Goal: Task Accomplishment & Management: Use online tool/utility

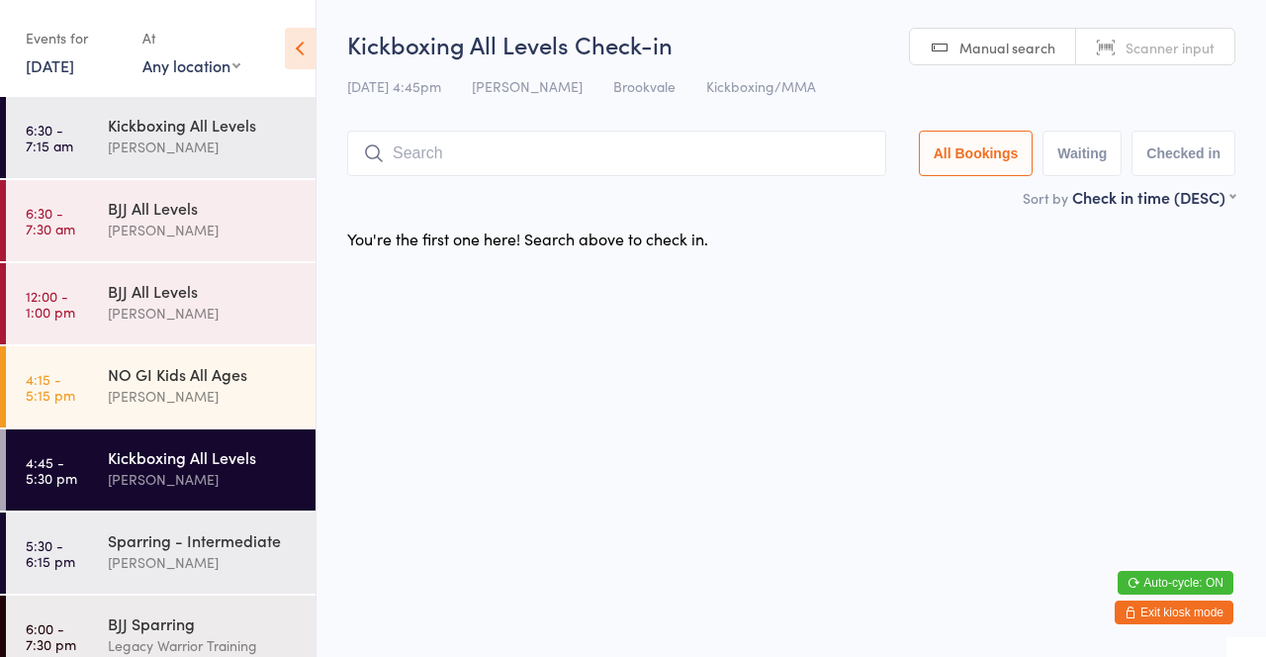
click at [212, 389] on div "[PERSON_NAME]" at bounding box center [203, 396] width 191 height 23
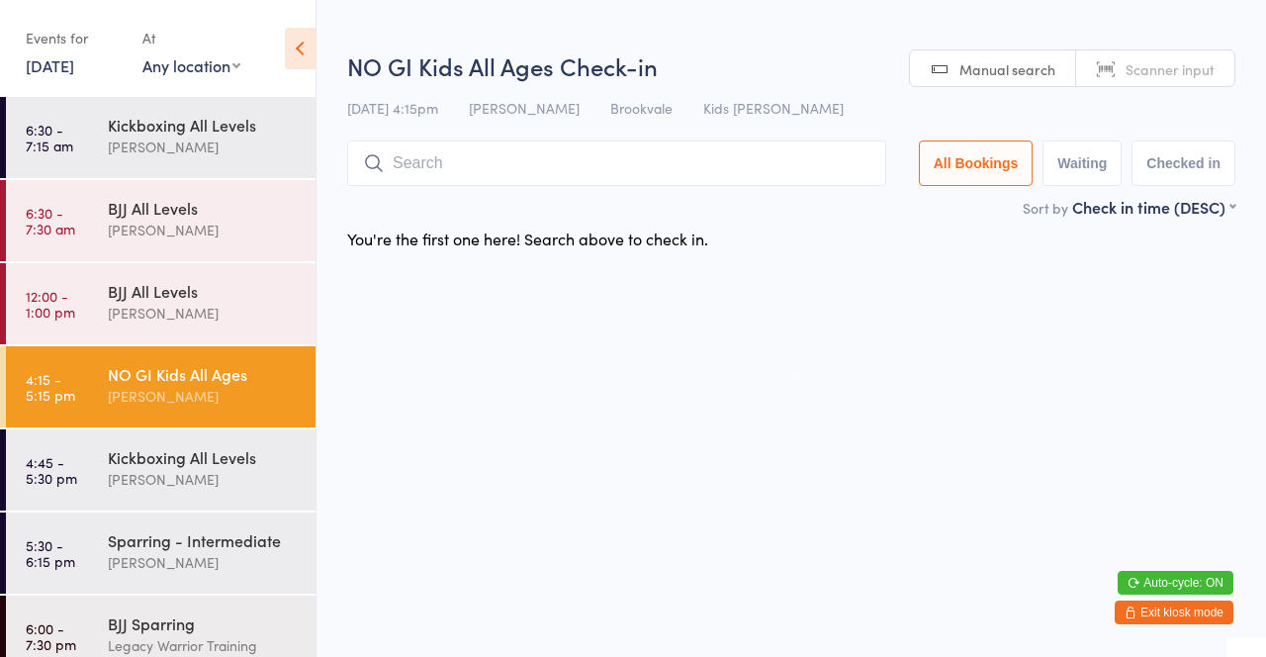
click at [562, 162] on input "search" at bounding box center [616, 163] width 539 height 46
type input "Gae"
click at [837, 212] on button "Drop in" at bounding box center [826, 205] width 79 height 29
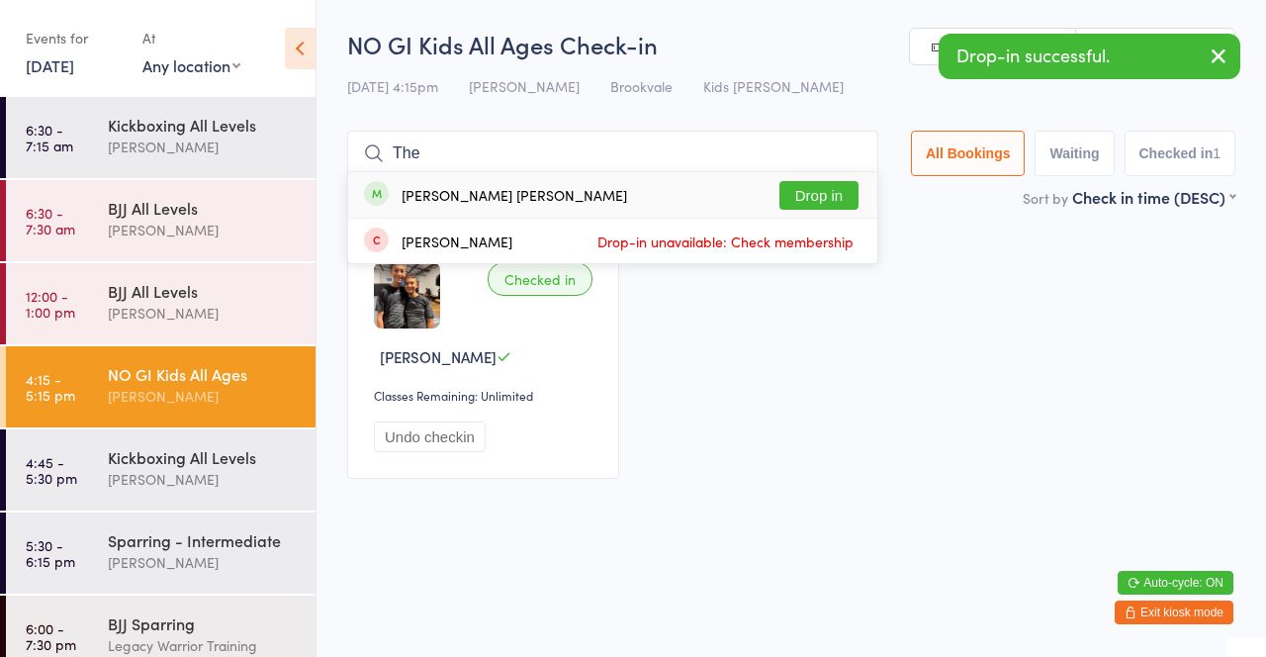
type input "The"
click at [815, 203] on button "Drop in" at bounding box center [818, 195] width 79 height 29
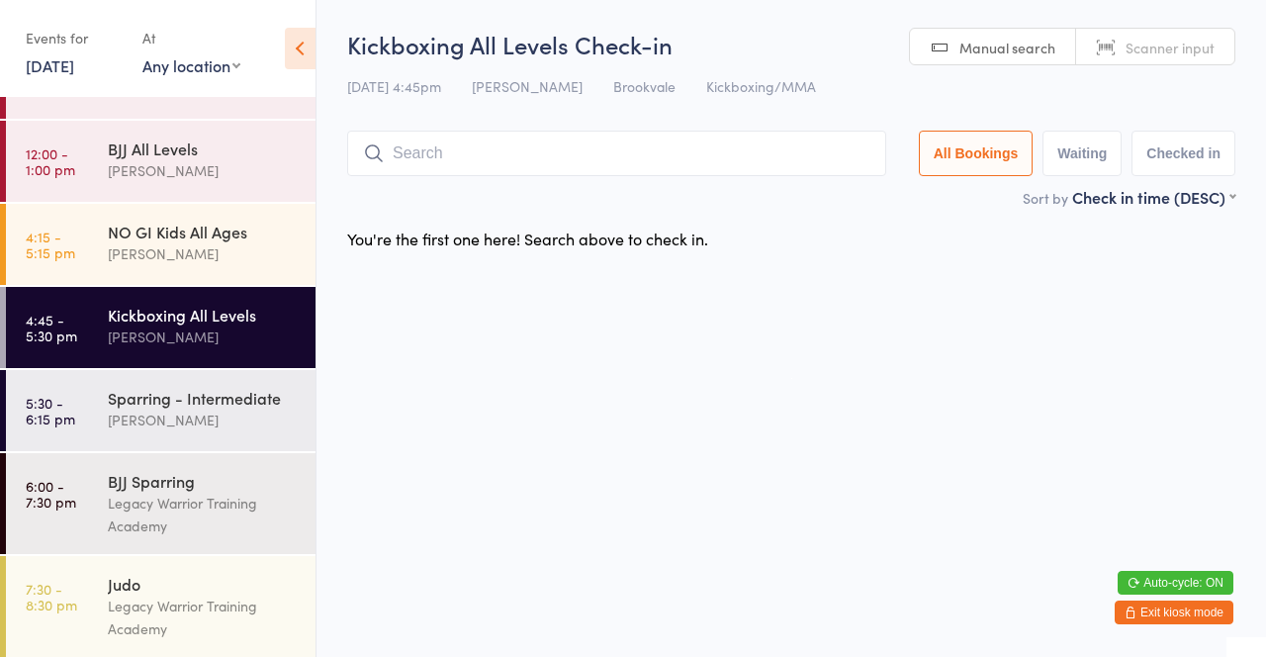
scroll to position [144, 0]
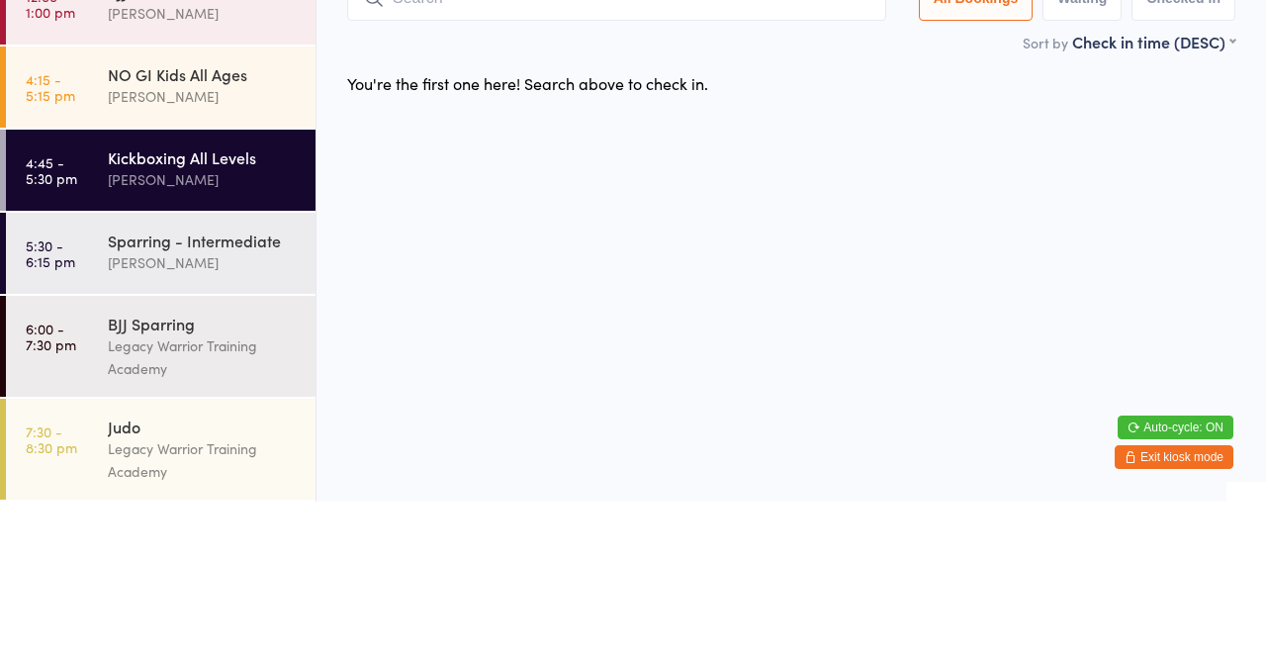
click at [135, 323] on div "[PERSON_NAME]" at bounding box center [203, 334] width 191 height 23
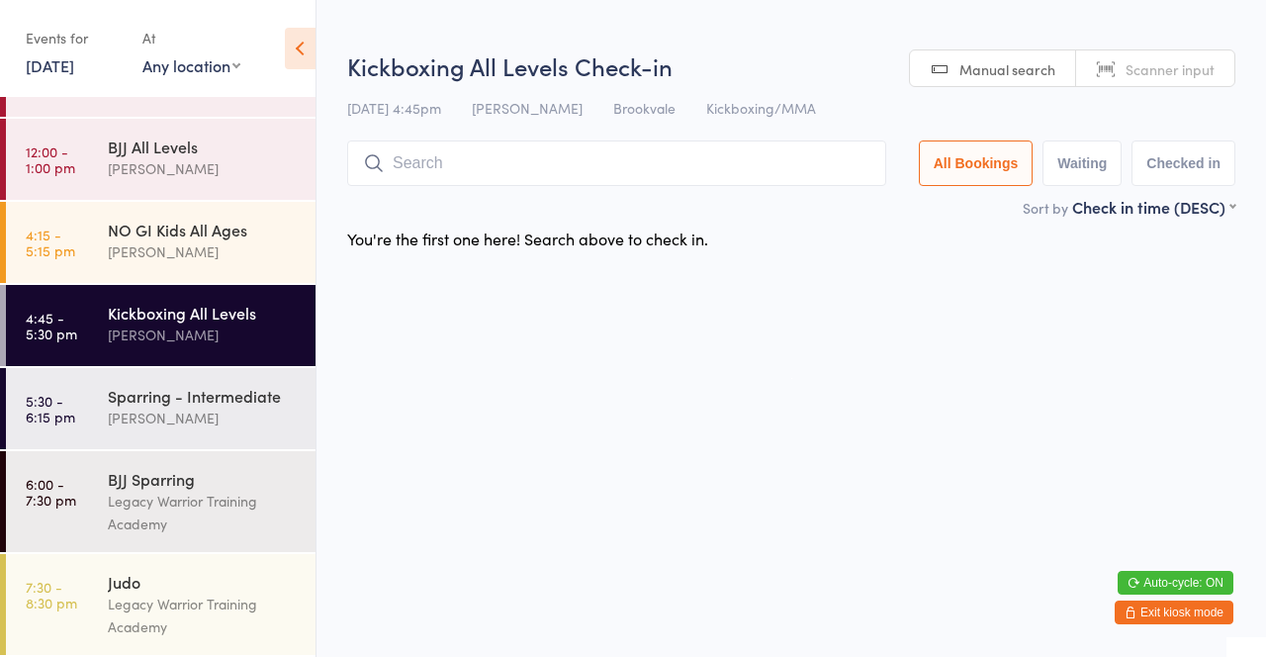
click at [427, 172] on input "search" at bounding box center [616, 163] width 539 height 46
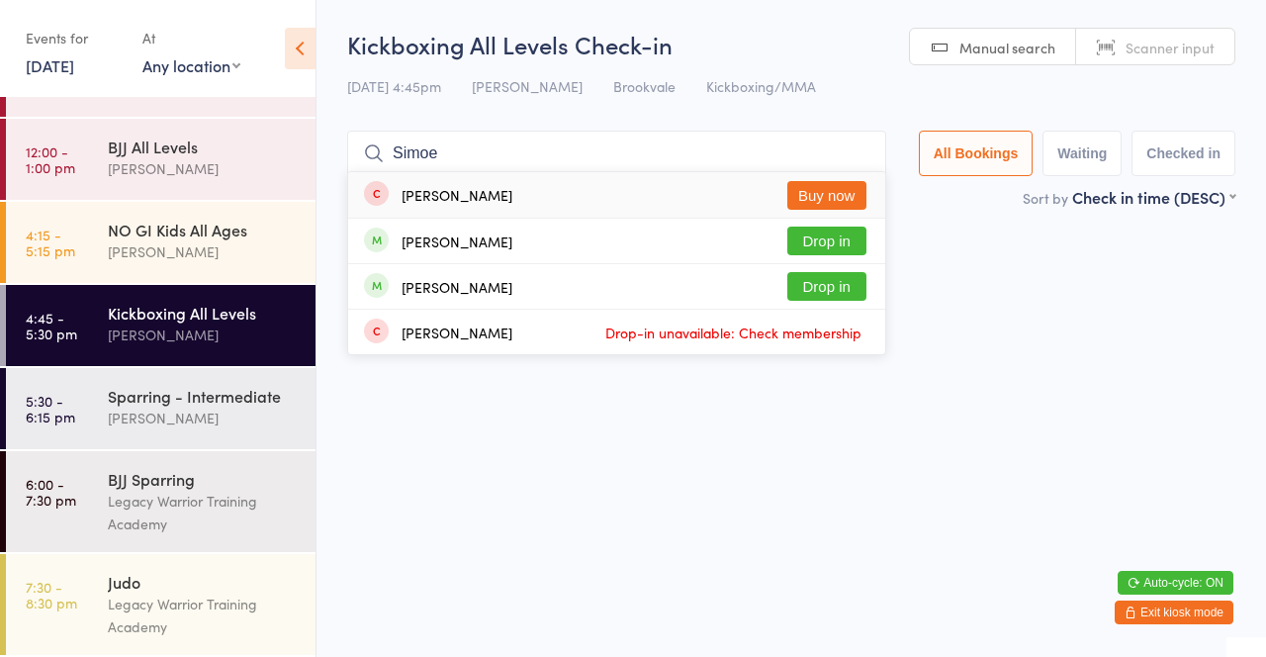
type input "Simoe"
click at [841, 252] on button "Drop in" at bounding box center [826, 241] width 79 height 29
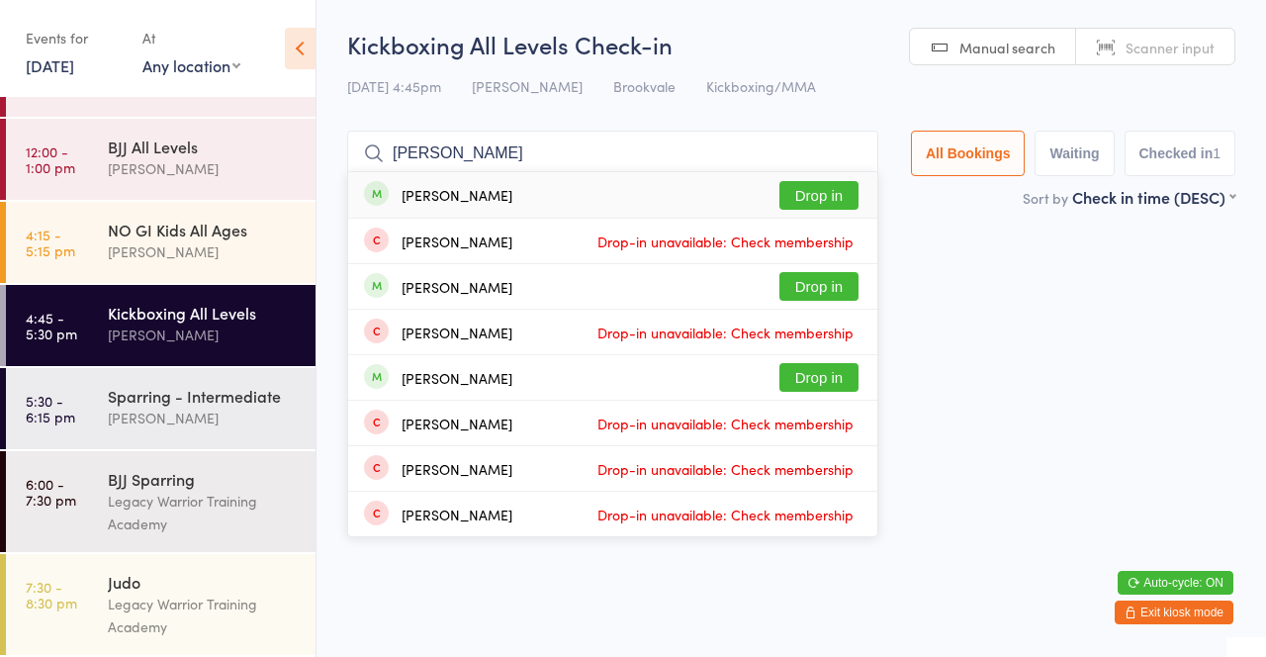
type input "[PERSON_NAME]"
click at [837, 206] on button "Drop in" at bounding box center [818, 195] width 79 height 29
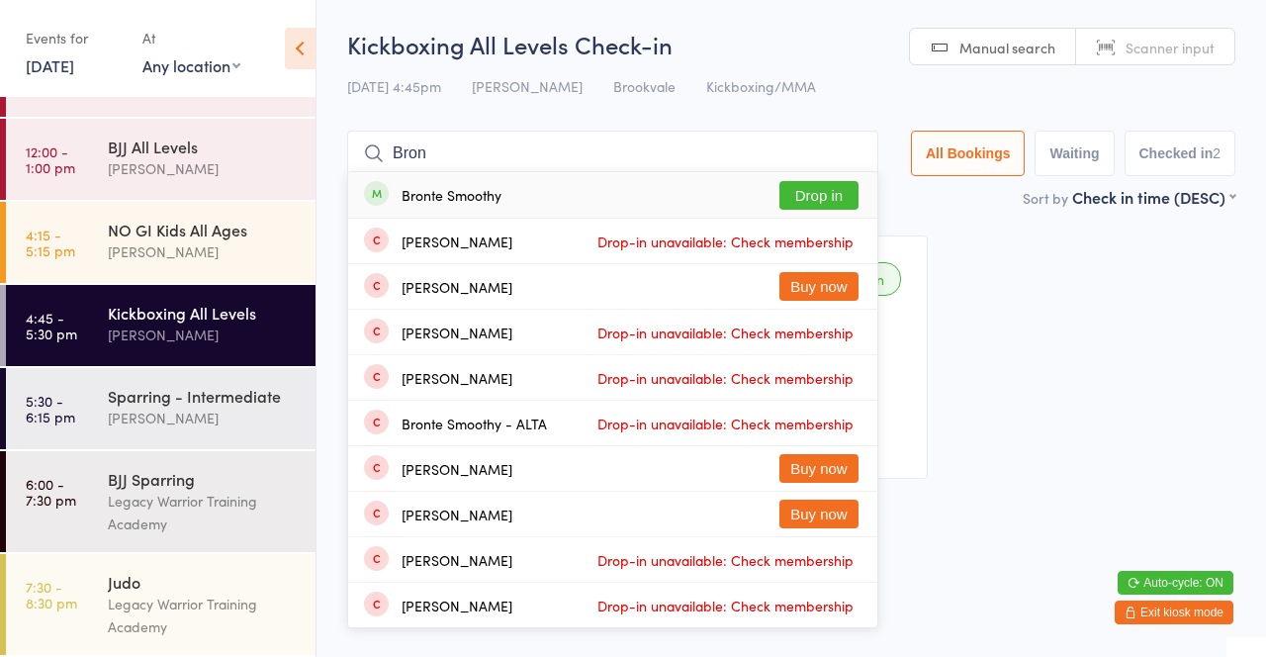
type input "Bron"
click at [808, 198] on button "Drop in" at bounding box center [818, 195] width 79 height 29
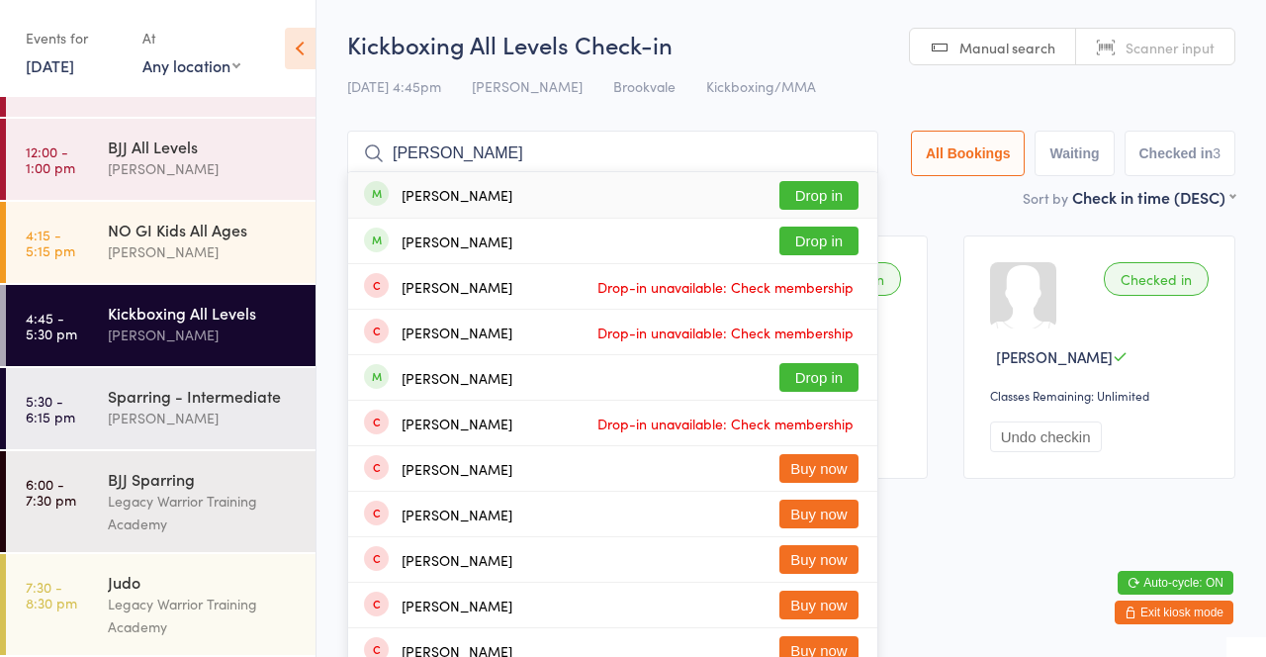
type input "[PERSON_NAME]"
click at [499, 203] on div "[PERSON_NAME] Drop in" at bounding box center [612, 195] width 529 height 46
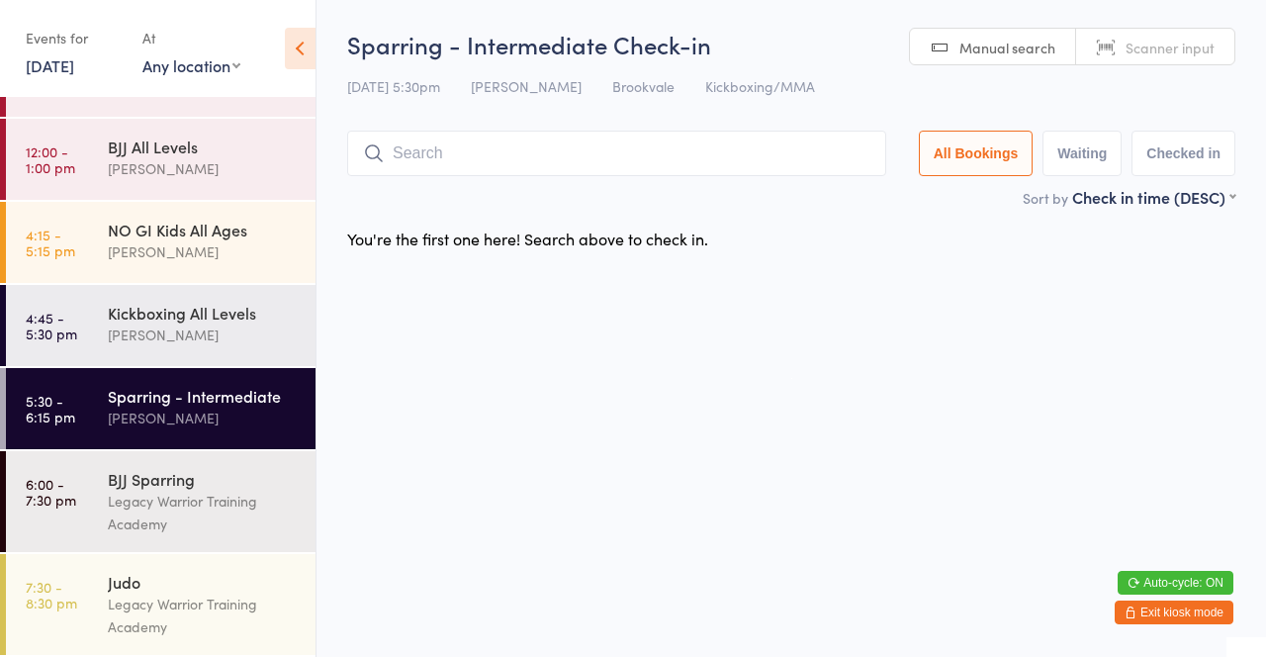
click at [122, 330] on div "[PERSON_NAME]" at bounding box center [203, 334] width 191 height 23
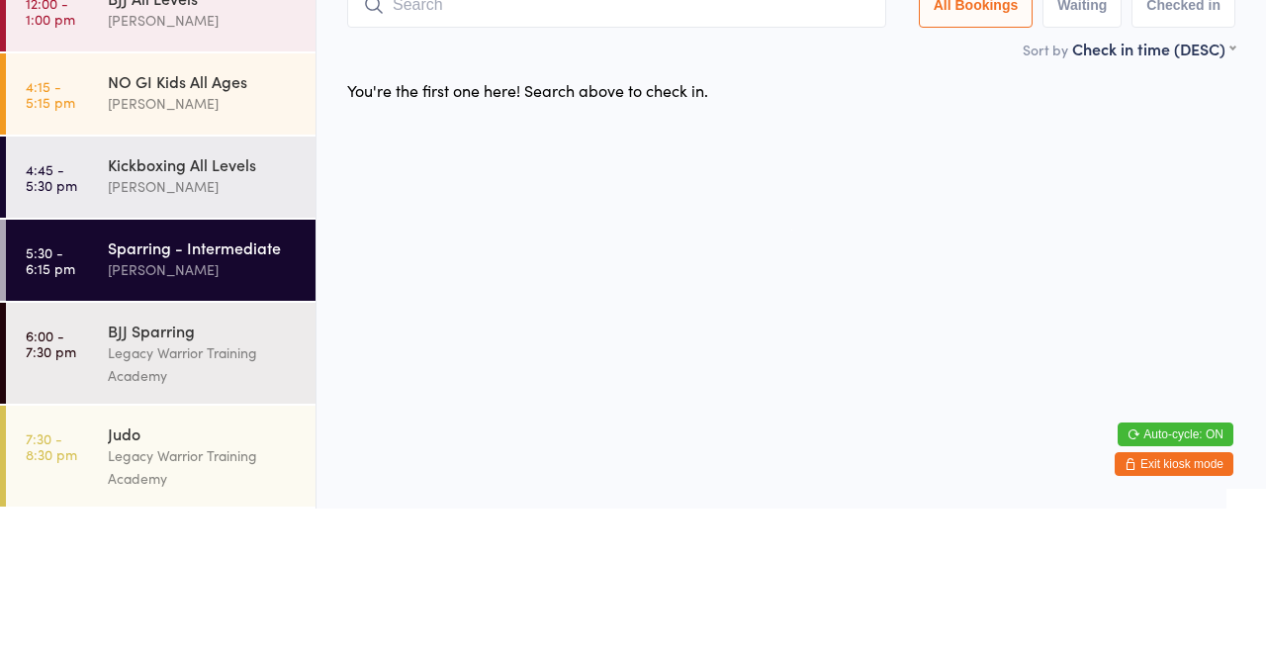
type input "G"
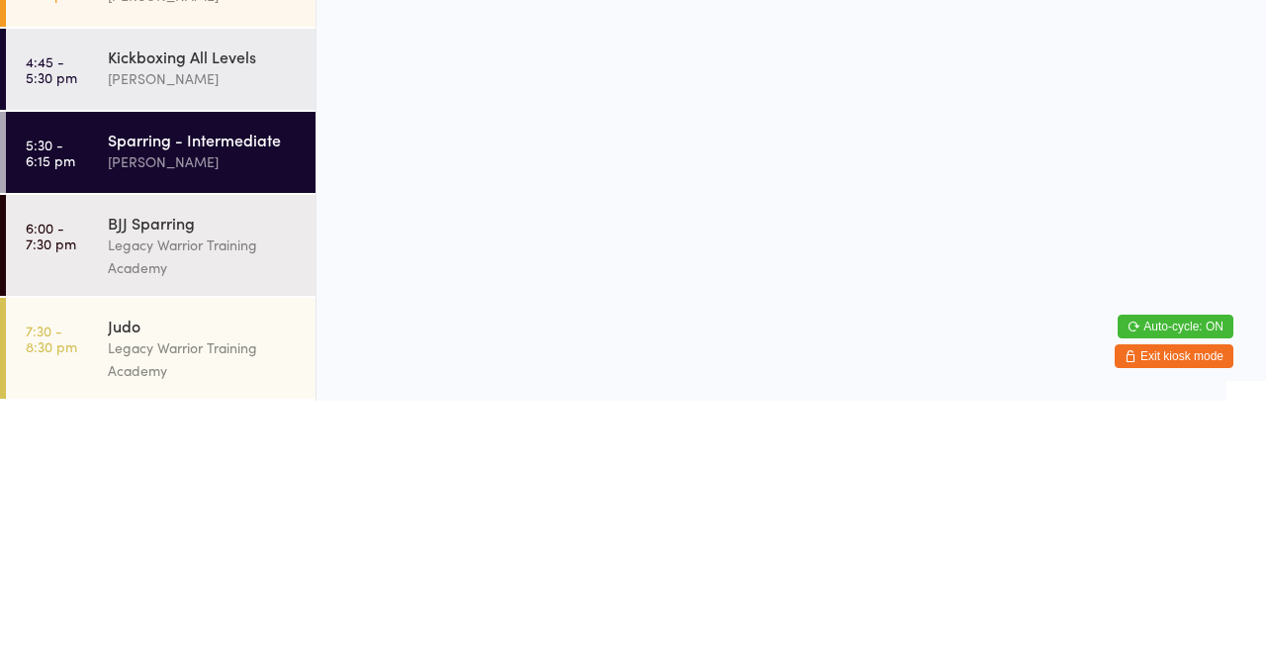
click at [246, 339] on div "[PERSON_NAME]" at bounding box center [203, 334] width 191 height 23
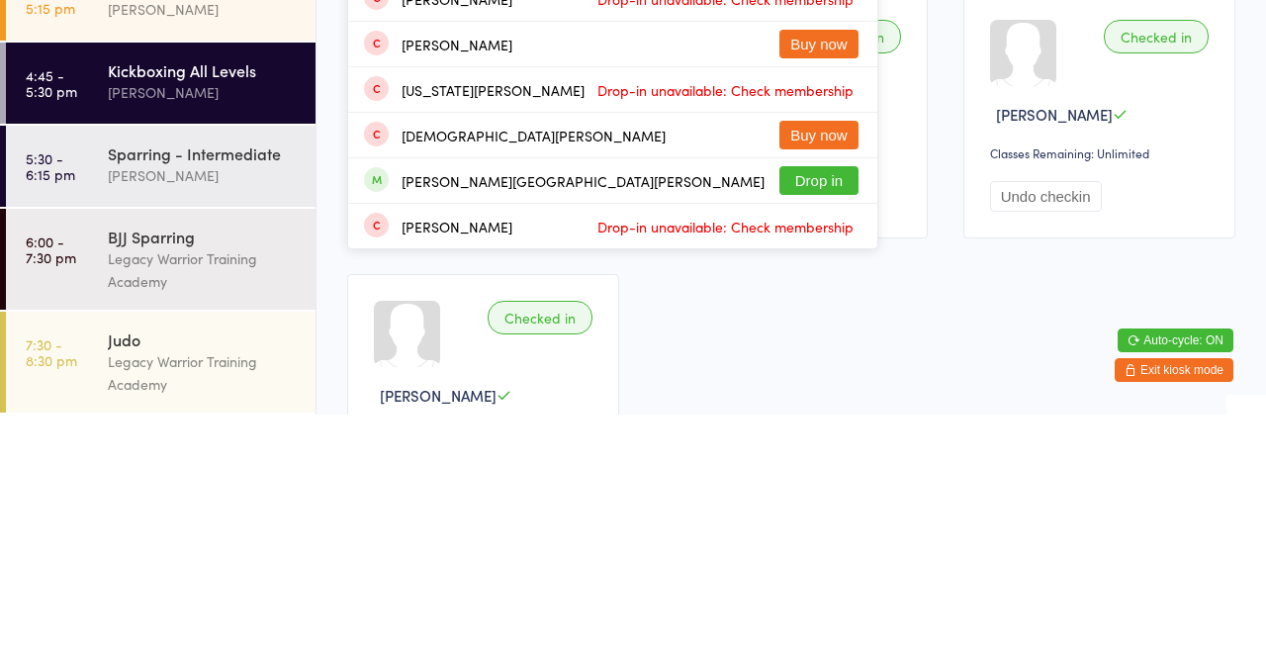
type input "[PERSON_NAME]"
click at [818, 434] on button "Drop in" at bounding box center [818, 423] width 79 height 29
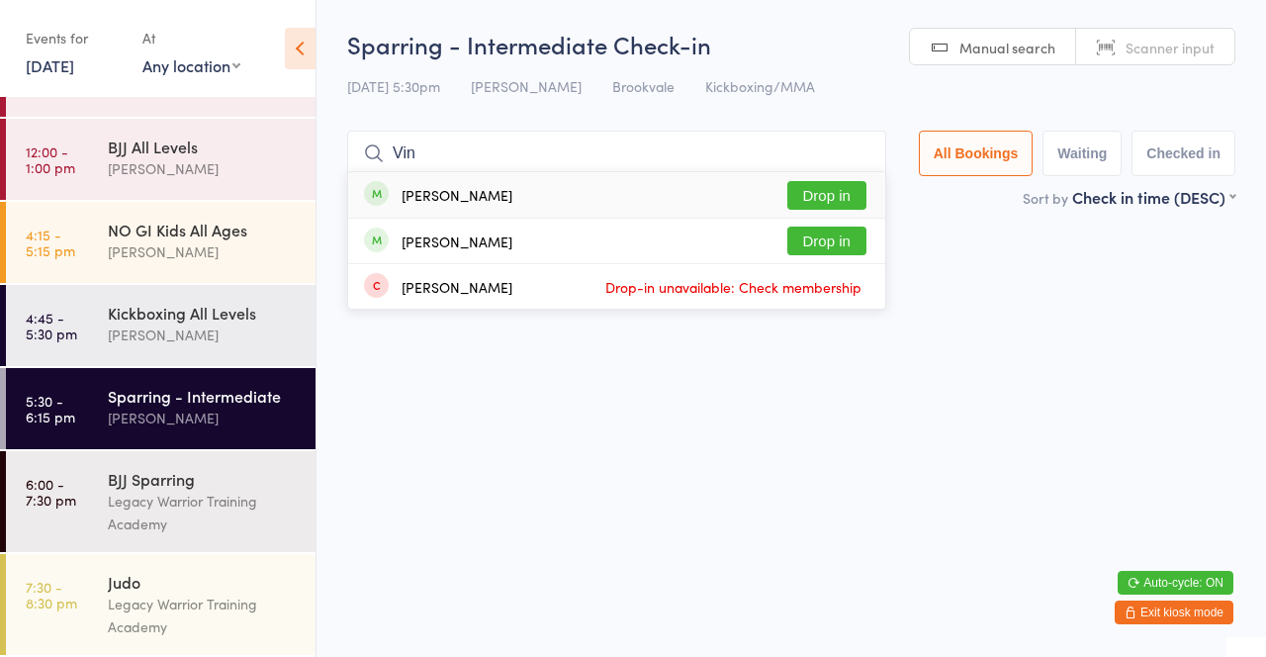
type input "Vin"
click at [839, 200] on button "Drop in" at bounding box center [826, 195] width 79 height 29
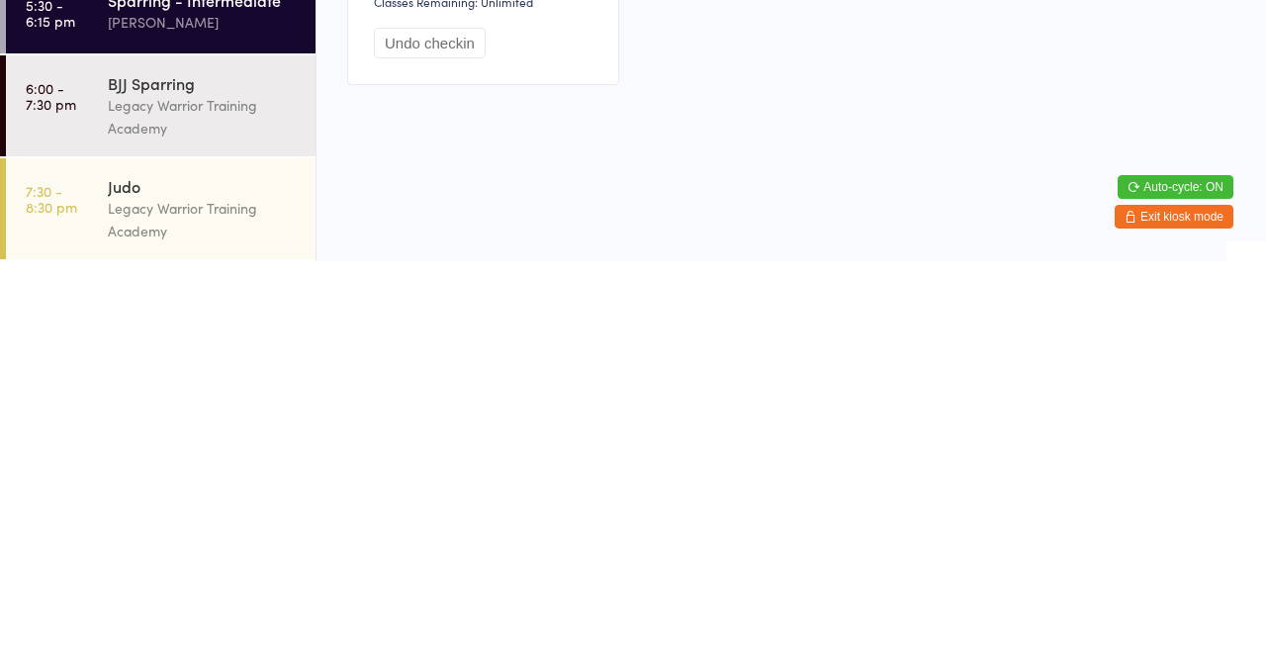
click at [101, 507] on link "6:00 - 7:30 pm BJJ Sparring Legacy Warrior Training Academy" at bounding box center [161, 501] width 310 height 101
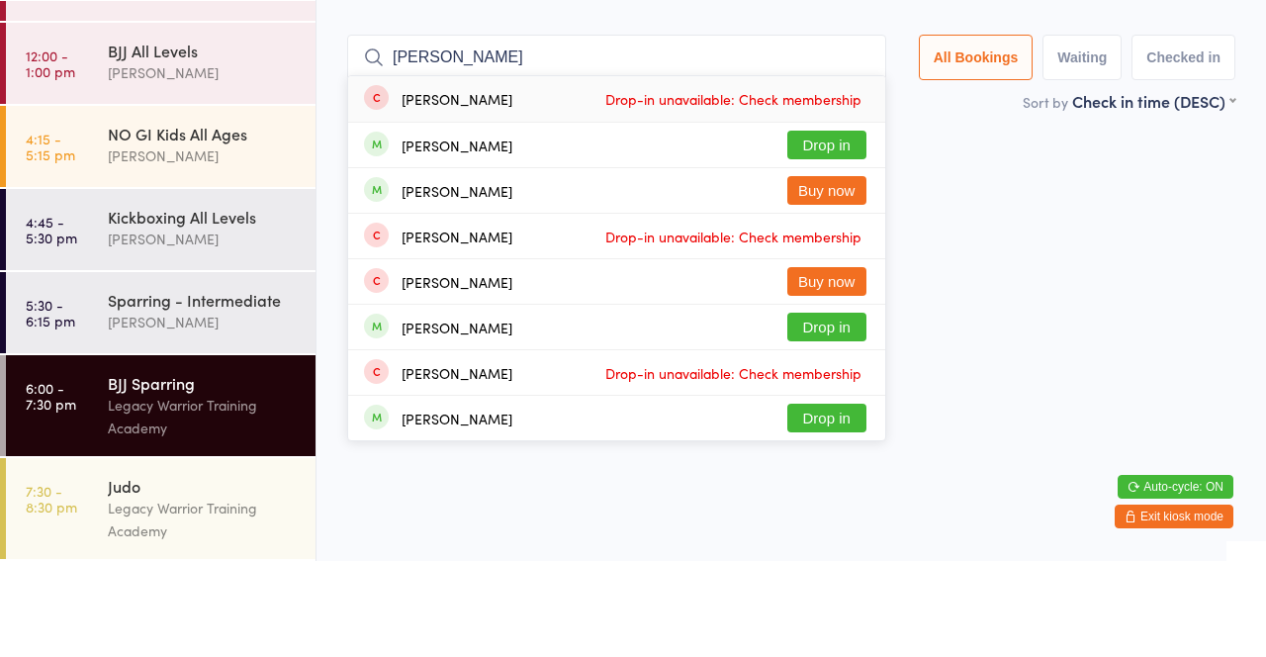
type input "[PERSON_NAME]"
click at [827, 248] on button "Drop in" at bounding box center [826, 241] width 79 height 29
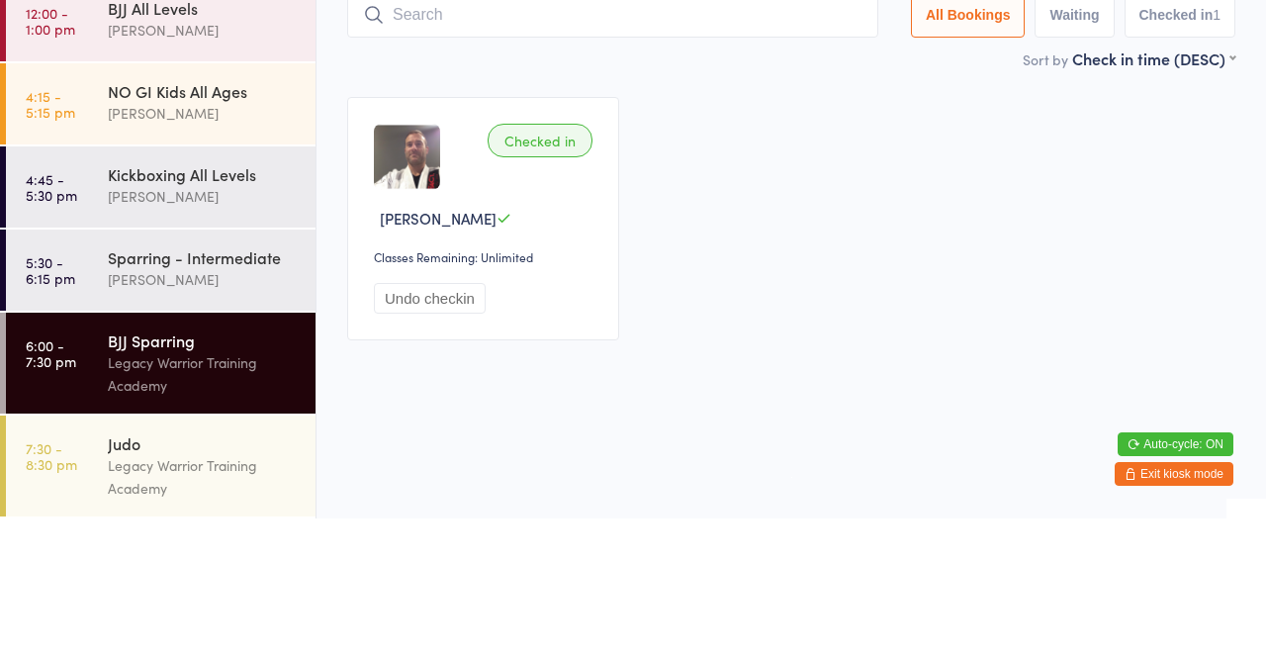
click at [813, 283] on div "Checked in [PERSON_NAME] Classes Remaining: Unlimited Undo checkin" at bounding box center [791, 357] width 924 height 279
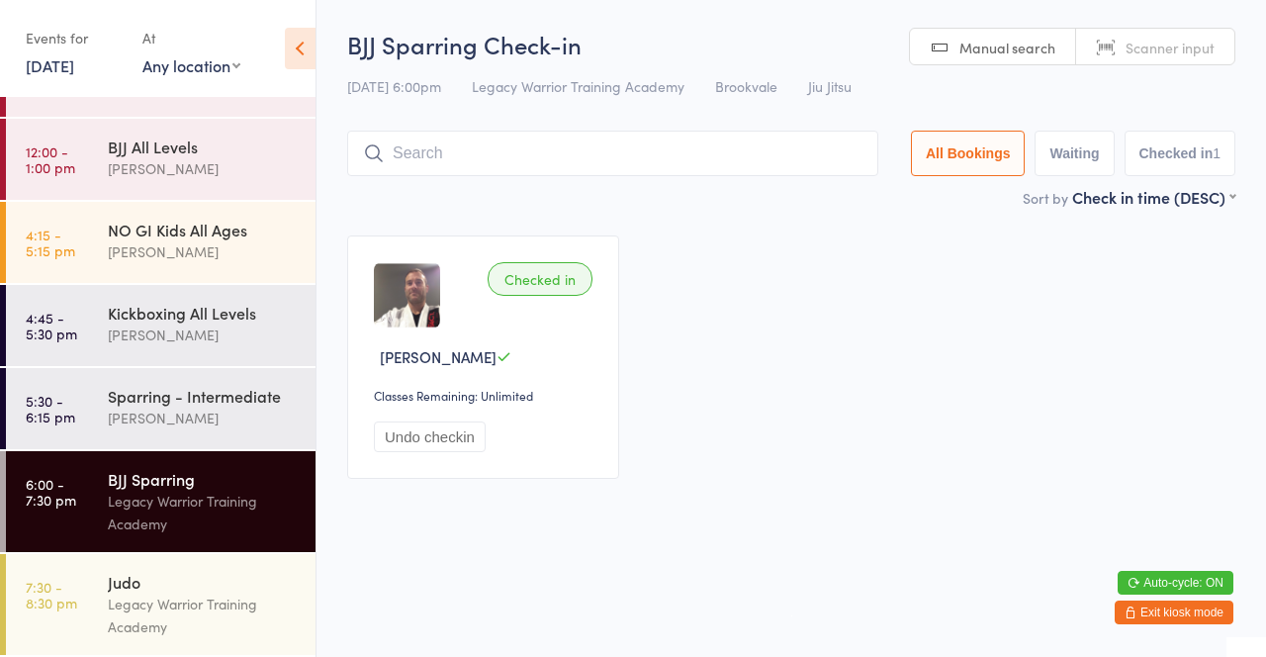
click at [552, 159] on input "search" at bounding box center [612, 154] width 531 height 46
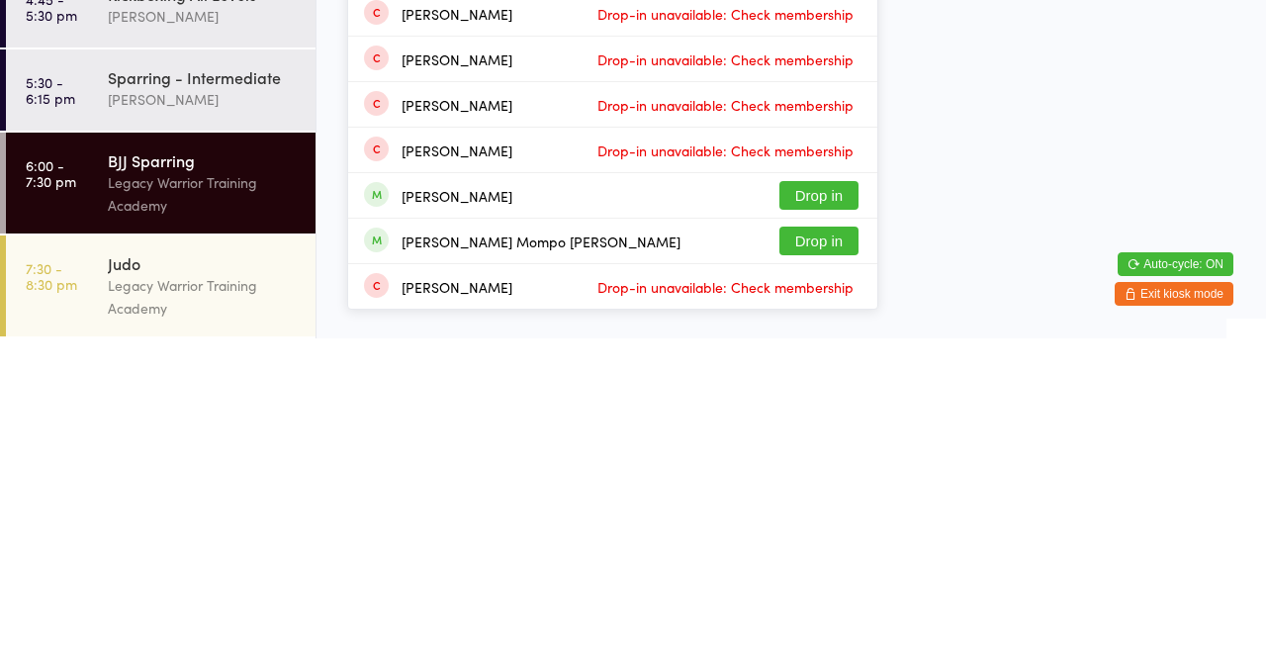
type input "Fern"
click at [832, 517] on button "Drop in" at bounding box center [818, 514] width 79 height 29
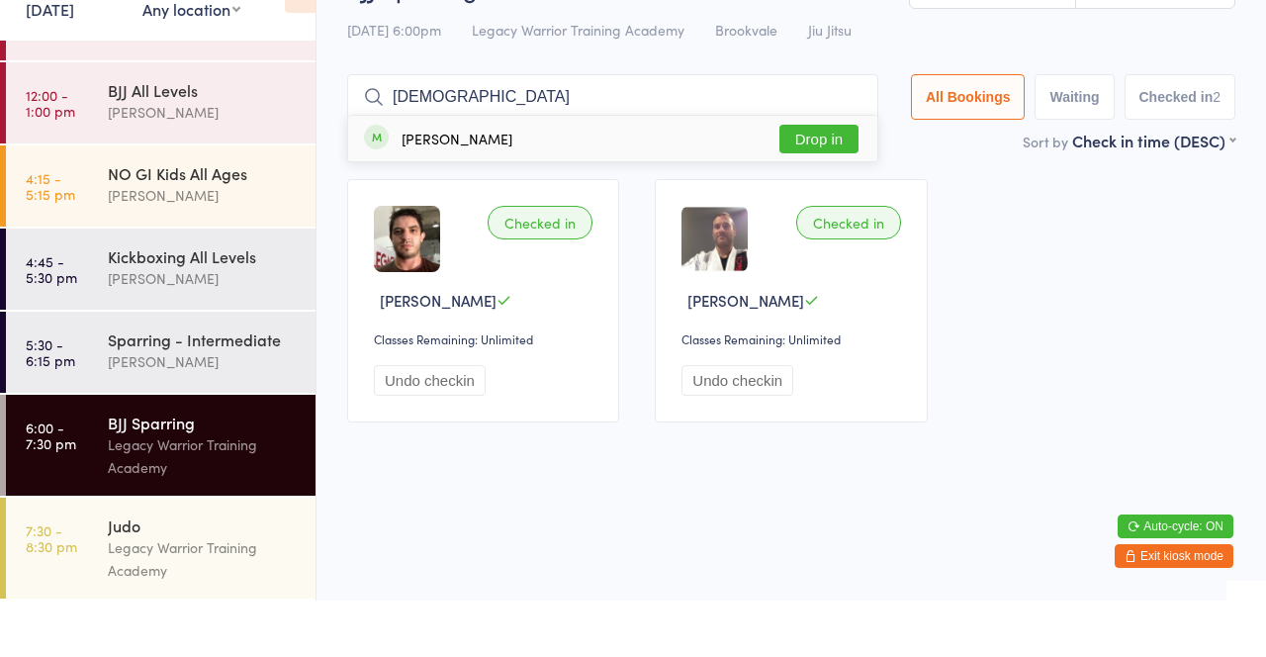
type input "[DEMOGRAPHIC_DATA]"
click at [837, 202] on button "Drop in" at bounding box center [818, 195] width 79 height 29
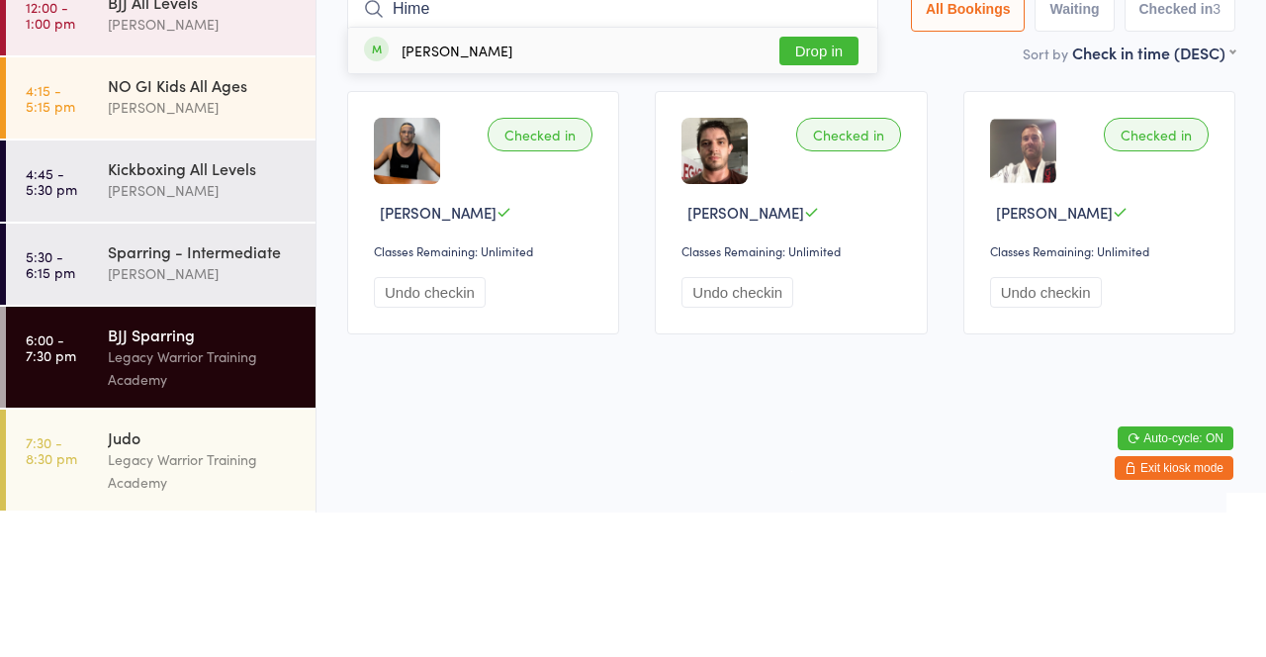
type input "Hime"
click at [835, 198] on button "Drop in" at bounding box center [818, 195] width 79 height 29
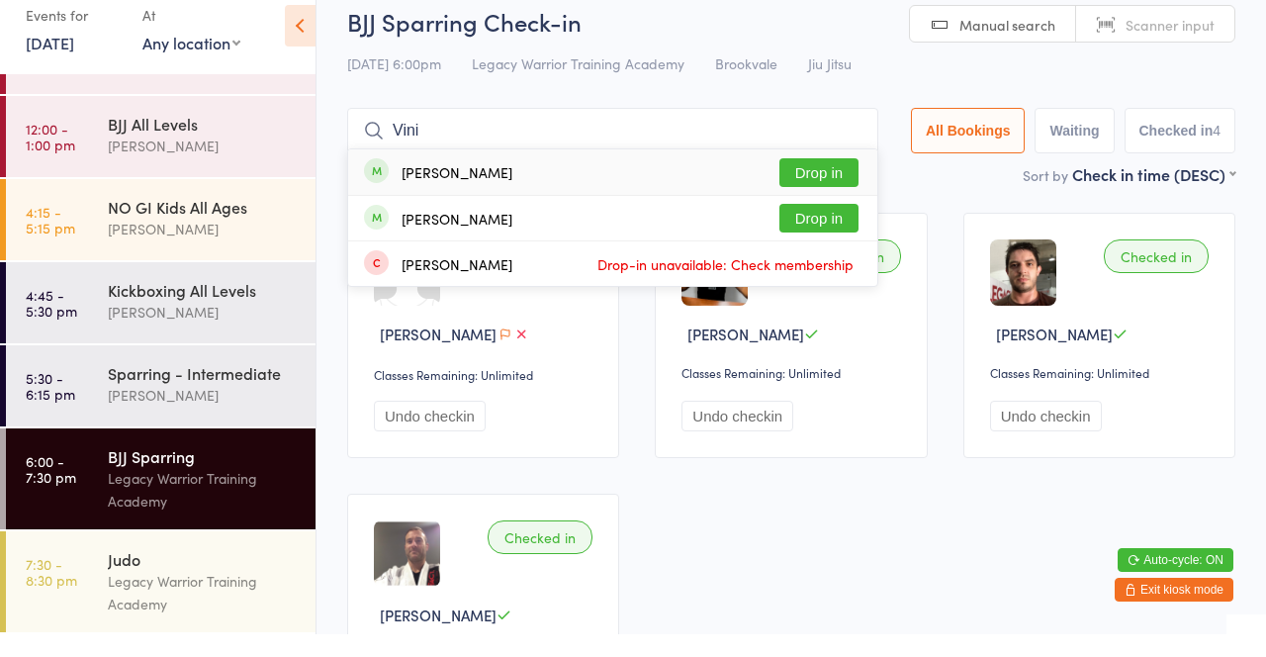
type input "Vini"
click at [836, 199] on button "Drop in" at bounding box center [818, 195] width 79 height 29
